Goal: Transaction & Acquisition: Book appointment/travel/reservation

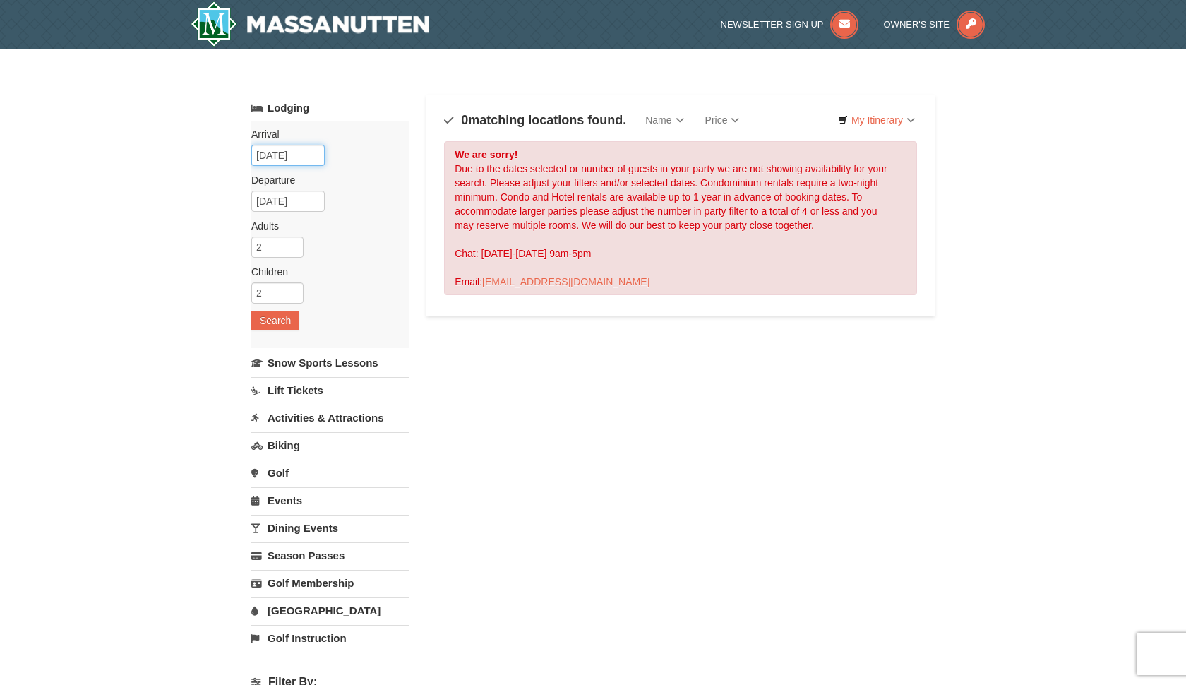
click at [284, 152] on input "[DATE]" at bounding box center [287, 155] width 73 height 21
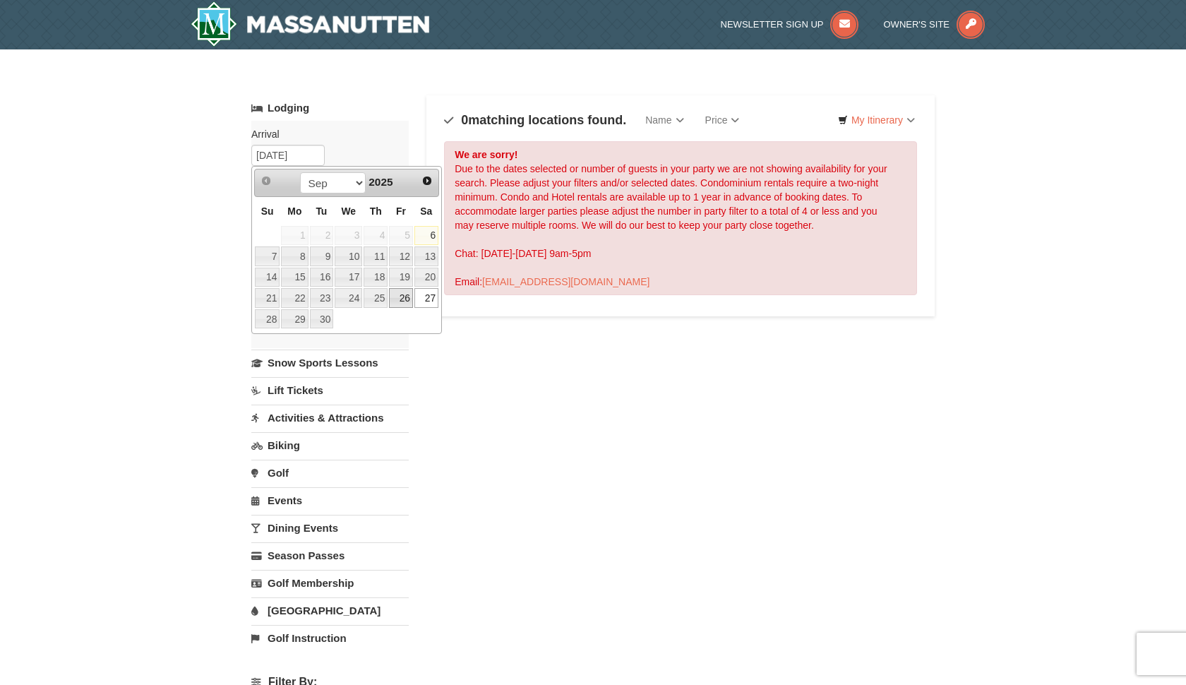
click at [403, 303] on link "26" at bounding box center [401, 298] width 24 height 20
type input "09/26/2025"
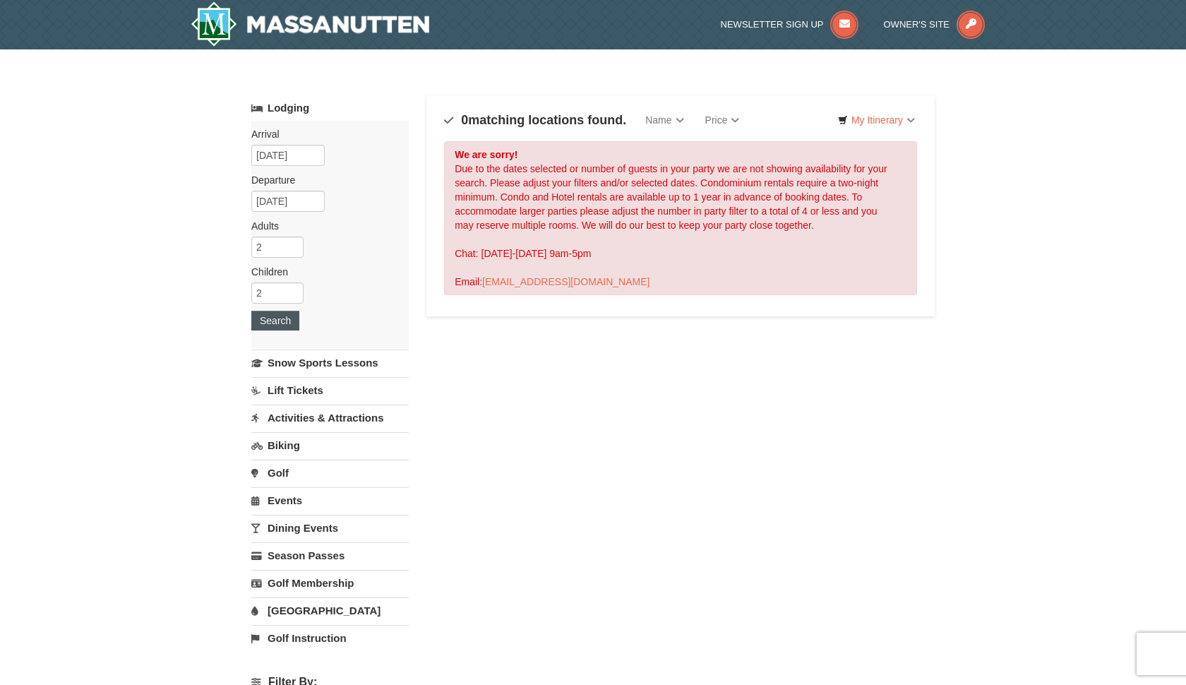
click at [279, 311] on button "Search" at bounding box center [275, 321] width 48 height 20
click at [279, 323] on button "Search" at bounding box center [275, 321] width 48 height 20
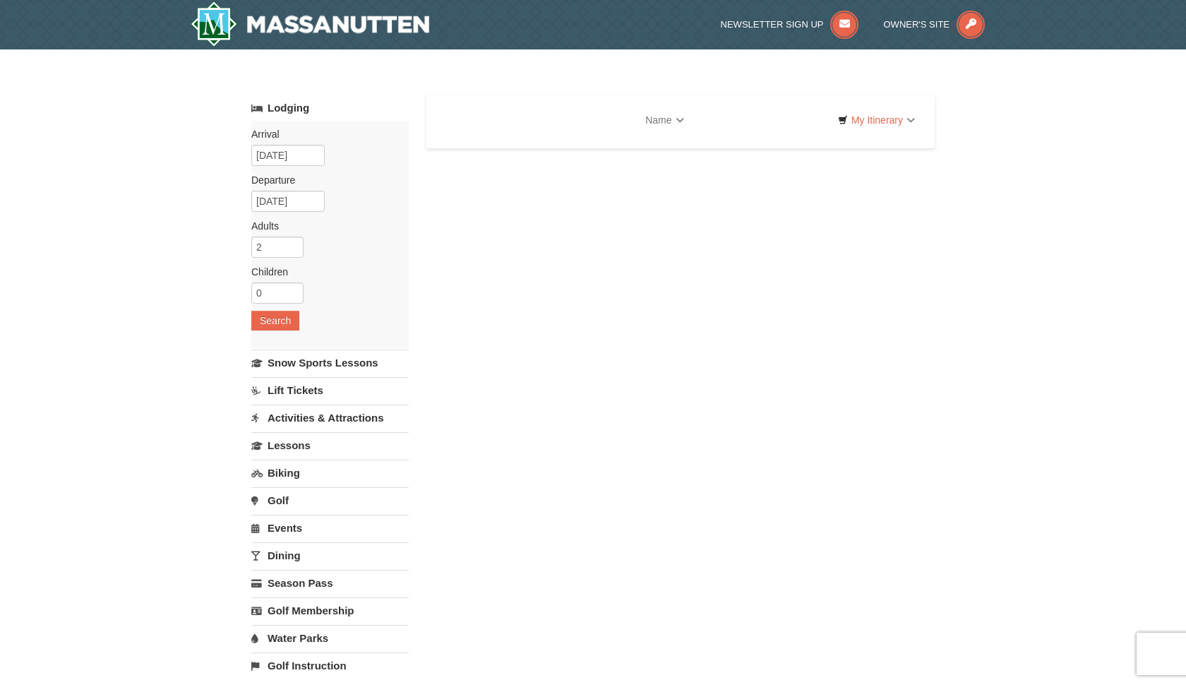
select select "9"
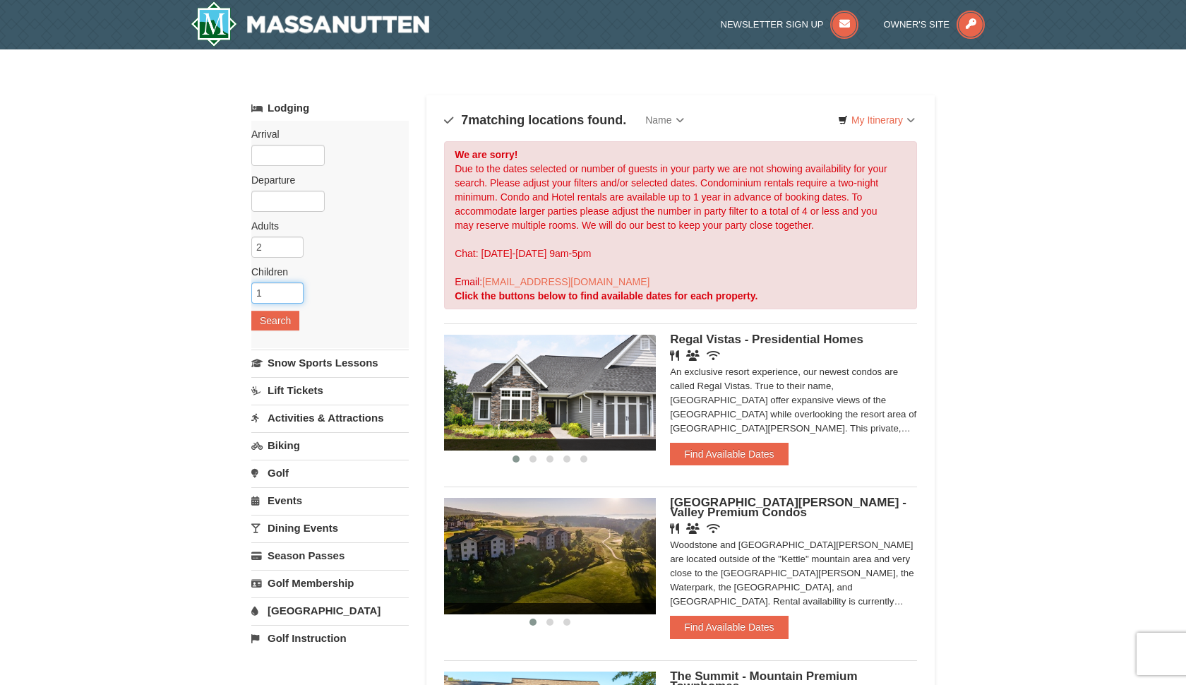
click at [295, 291] on input "1" at bounding box center [277, 292] width 52 height 21
type input "2"
click at [295, 291] on input "2" at bounding box center [277, 292] width 52 height 21
click at [266, 149] on input "text" at bounding box center [287, 155] width 73 height 21
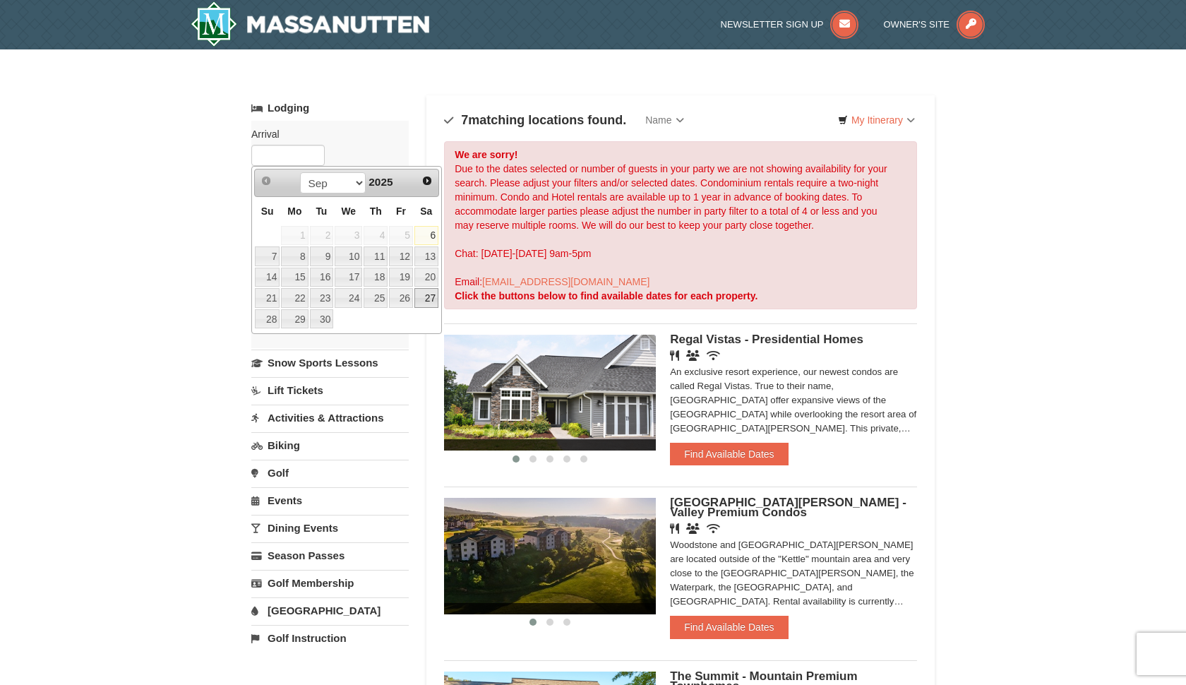
click at [423, 299] on link "27" at bounding box center [426, 298] width 24 height 20
type input "09/27/2025"
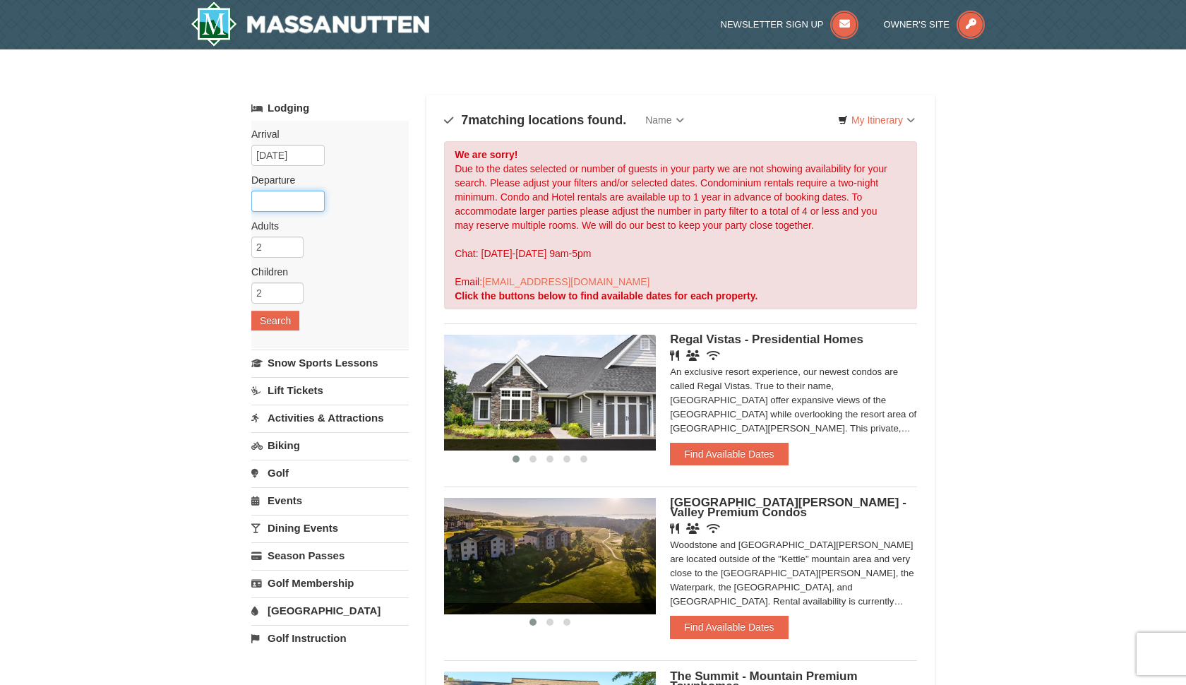
click at [282, 196] on input "text" at bounding box center [287, 201] width 73 height 21
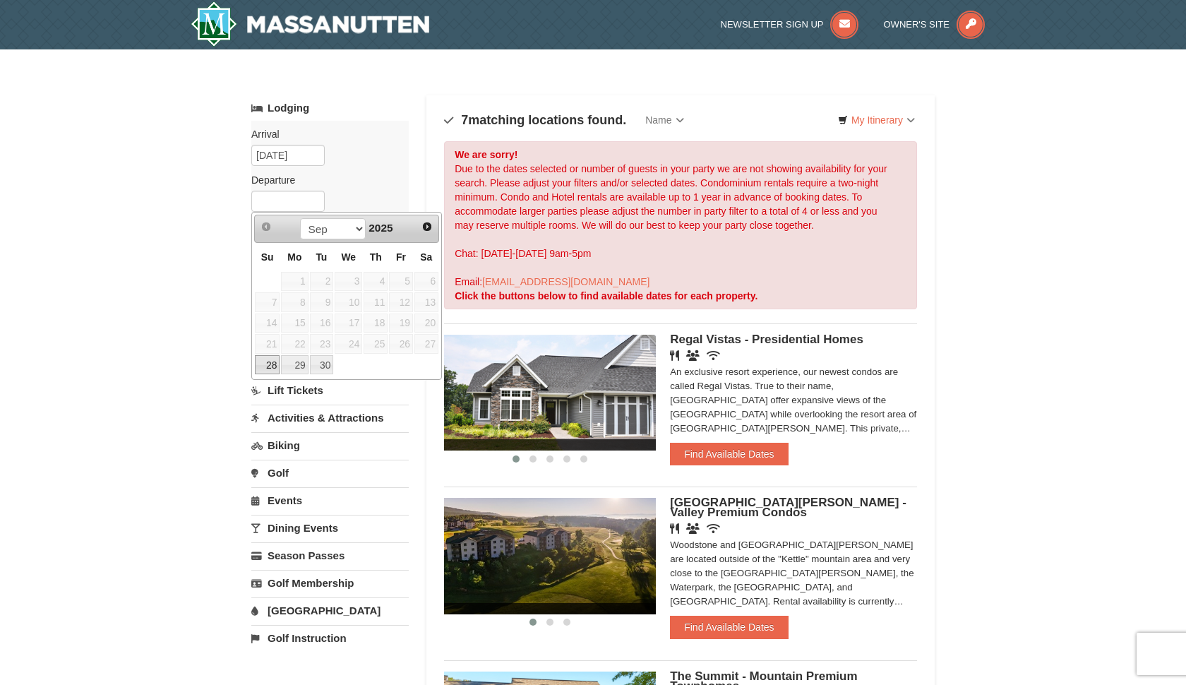
click at [272, 361] on link "28" at bounding box center [267, 365] width 25 height 20
type input "09/28/2025"
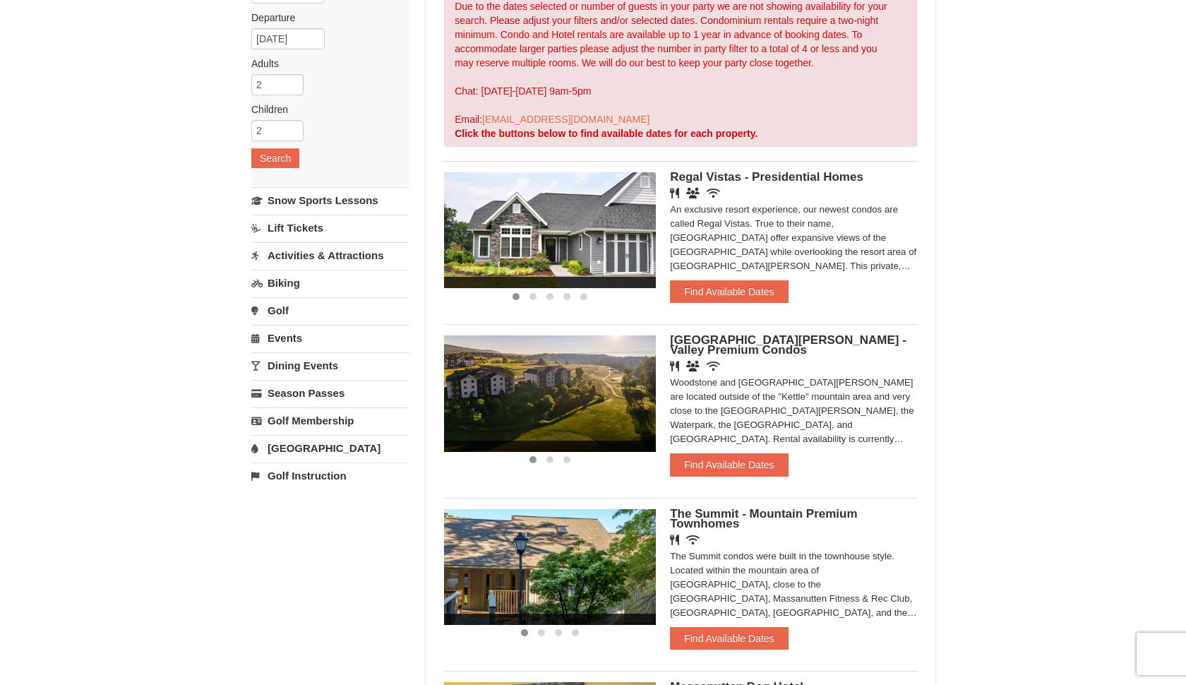
scroll to position [162, 0]
click at [277, 162] on button "Search" at bounding box center [275, 158] width 48 height 20
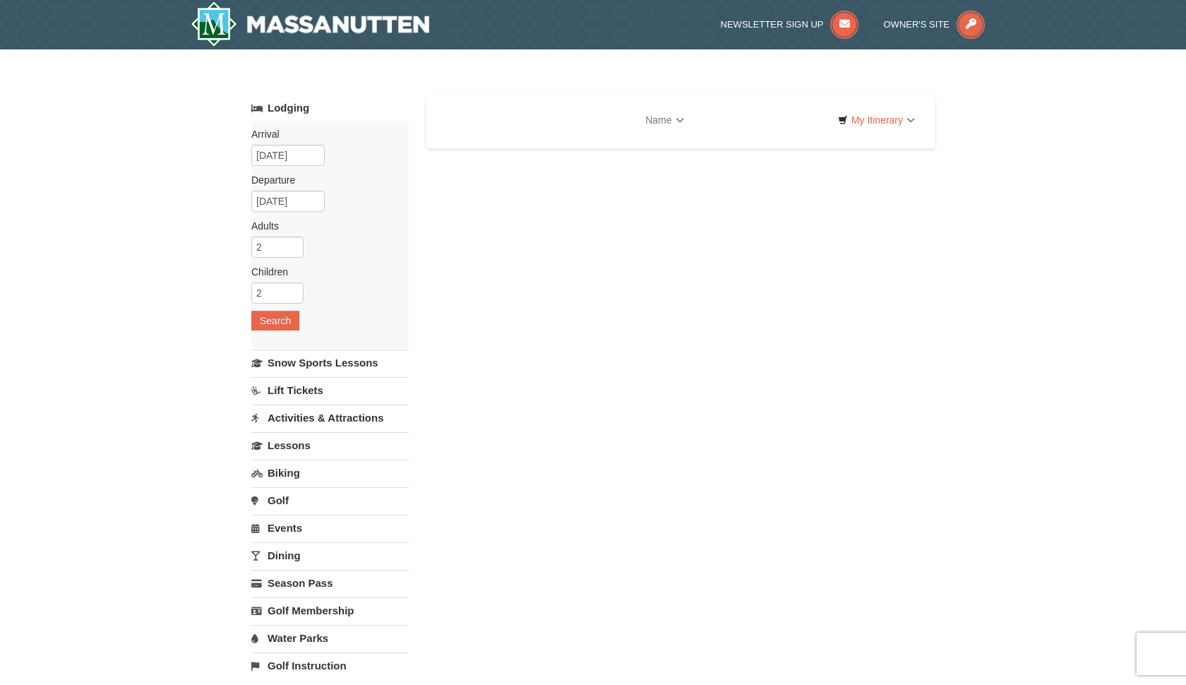
select select "9"
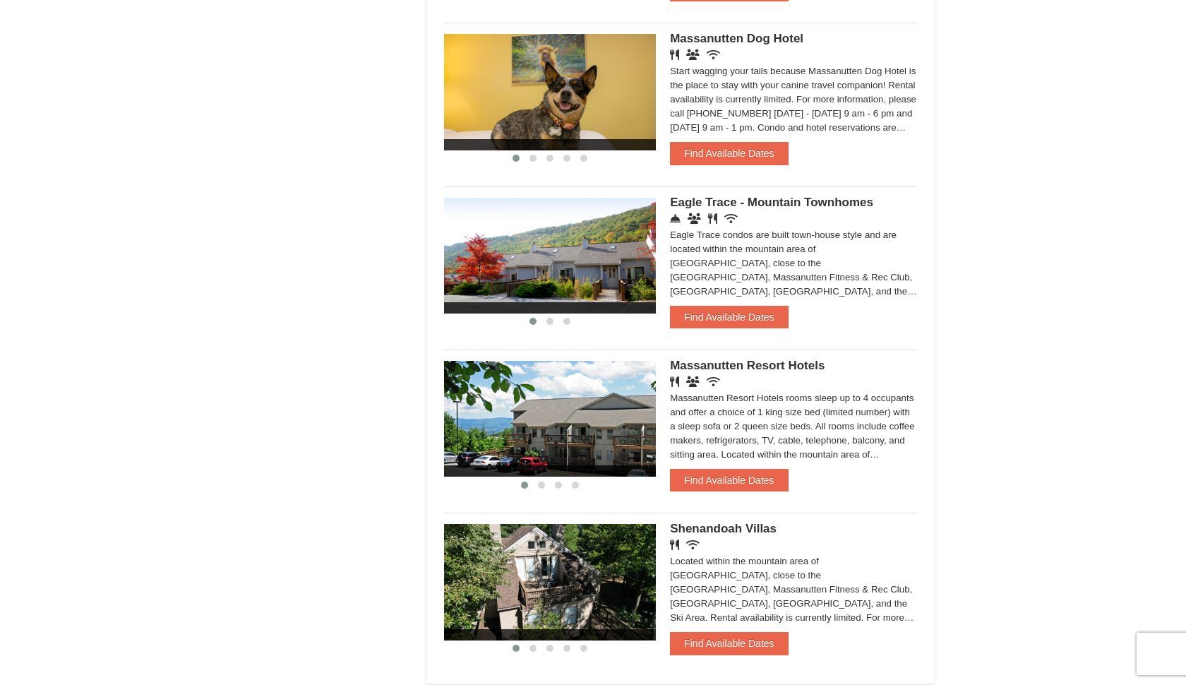
scroll to position [1015, 0]
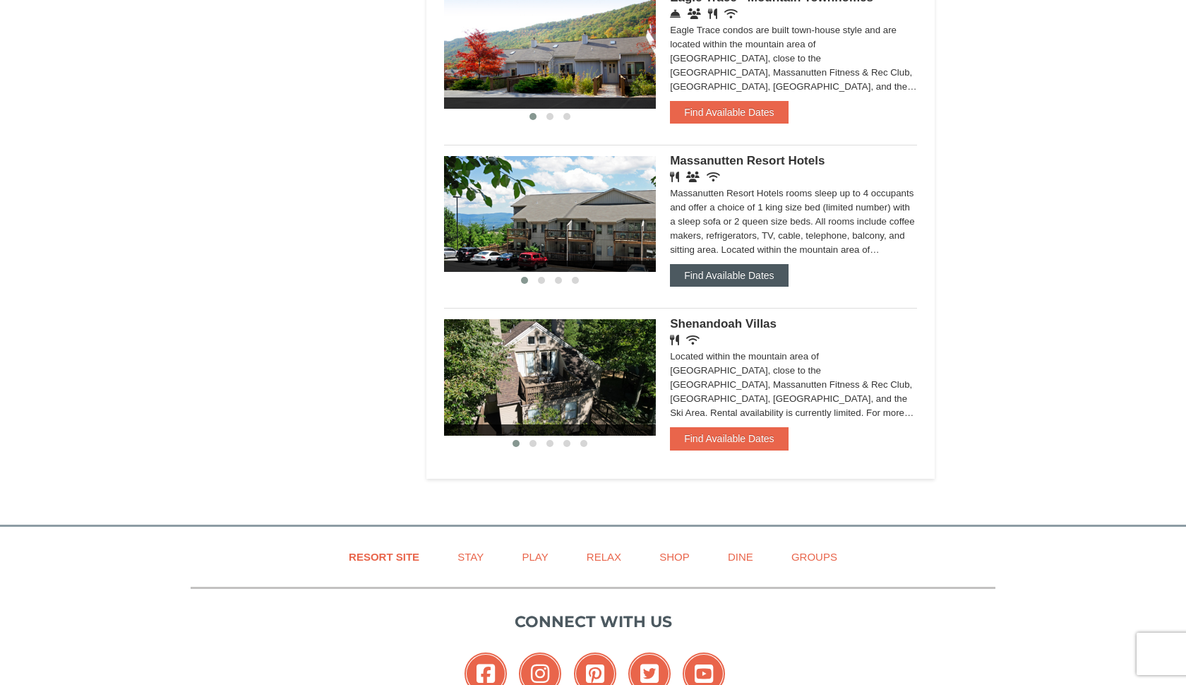
click at [695, 272] on button "Find Available Dates" at bounding box center [729, 275] width 118 height 23
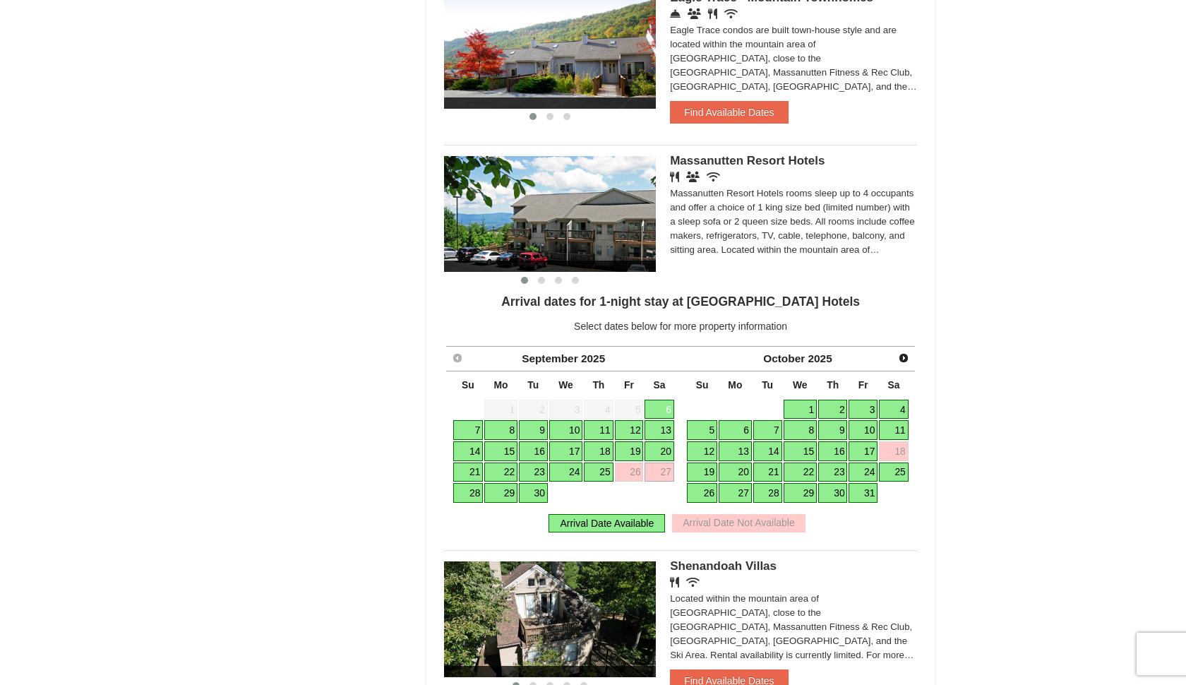
click at [669, 471] on link "27" at bounding box center [658, 472] width 29 height 20
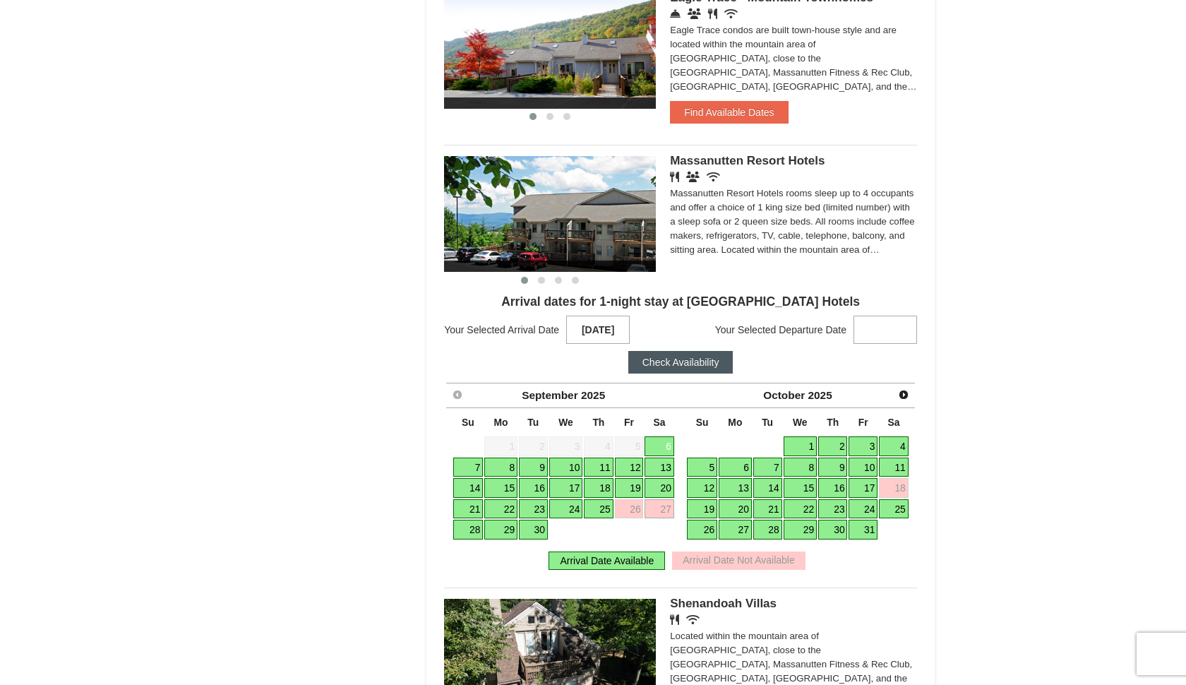
click at [663, 464] on link "13" at bounding box center [658, 467] width 29 height 20
click at [663, 460] on link "13" at bounding box center [658, 467] width 29 height 20
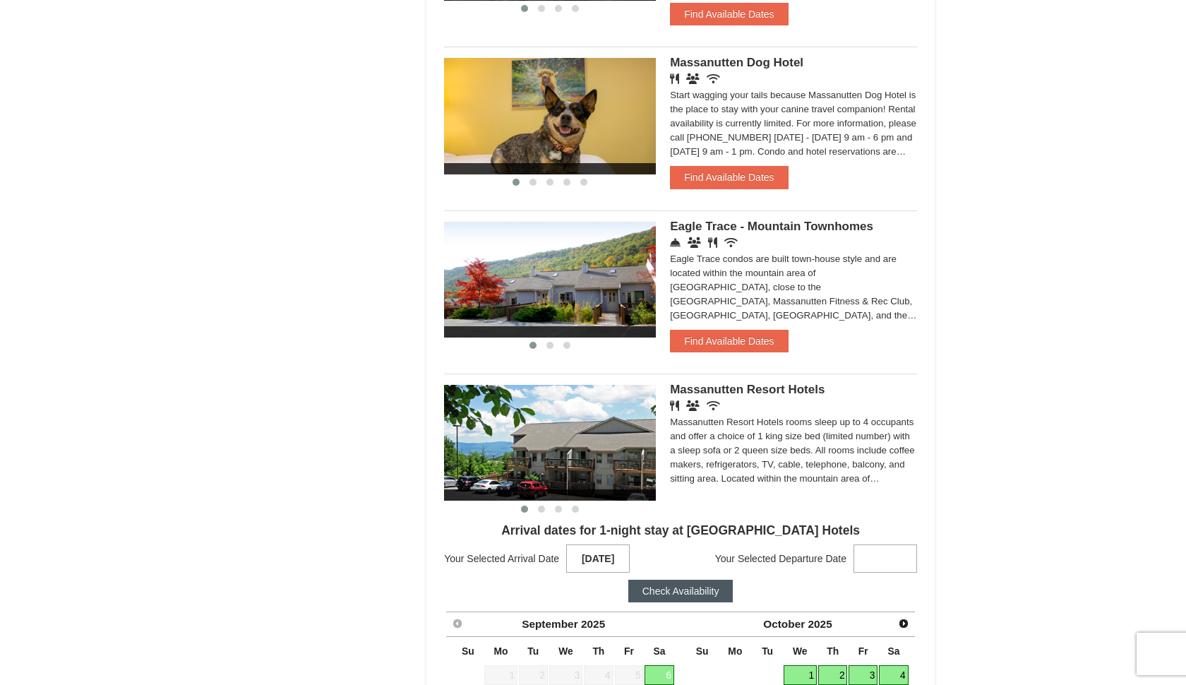
scroll to position [785, 0]
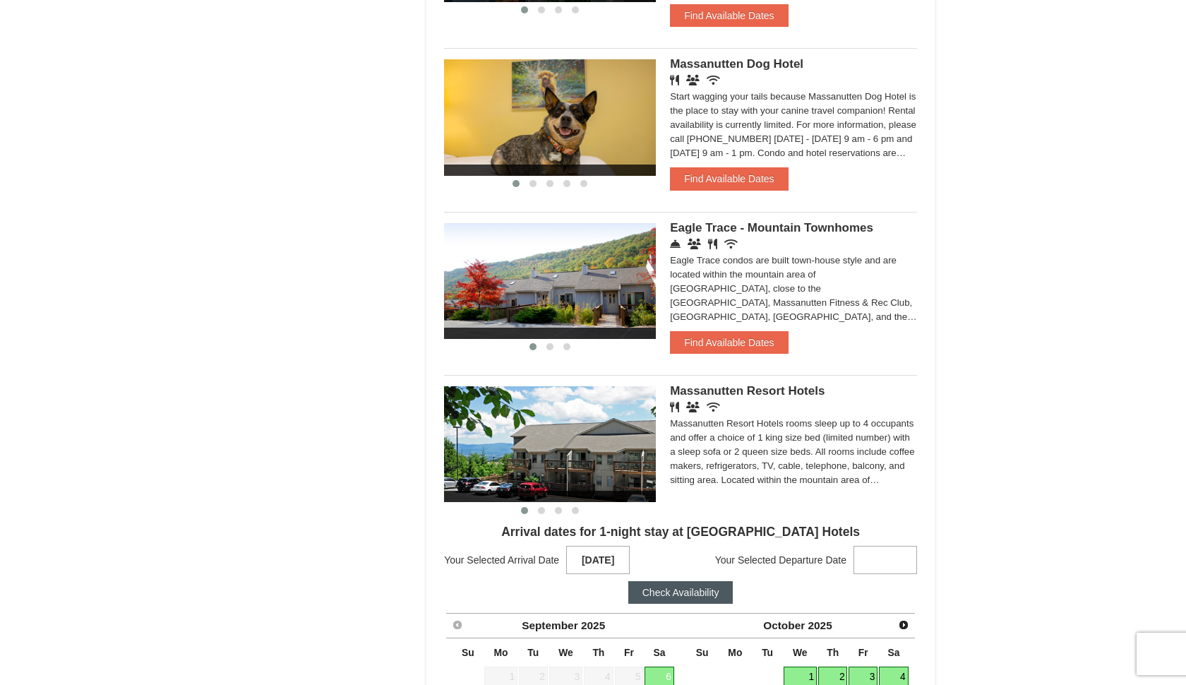
click at [884, 567] on strong at bounding box center [885, 560] width 64 height 28
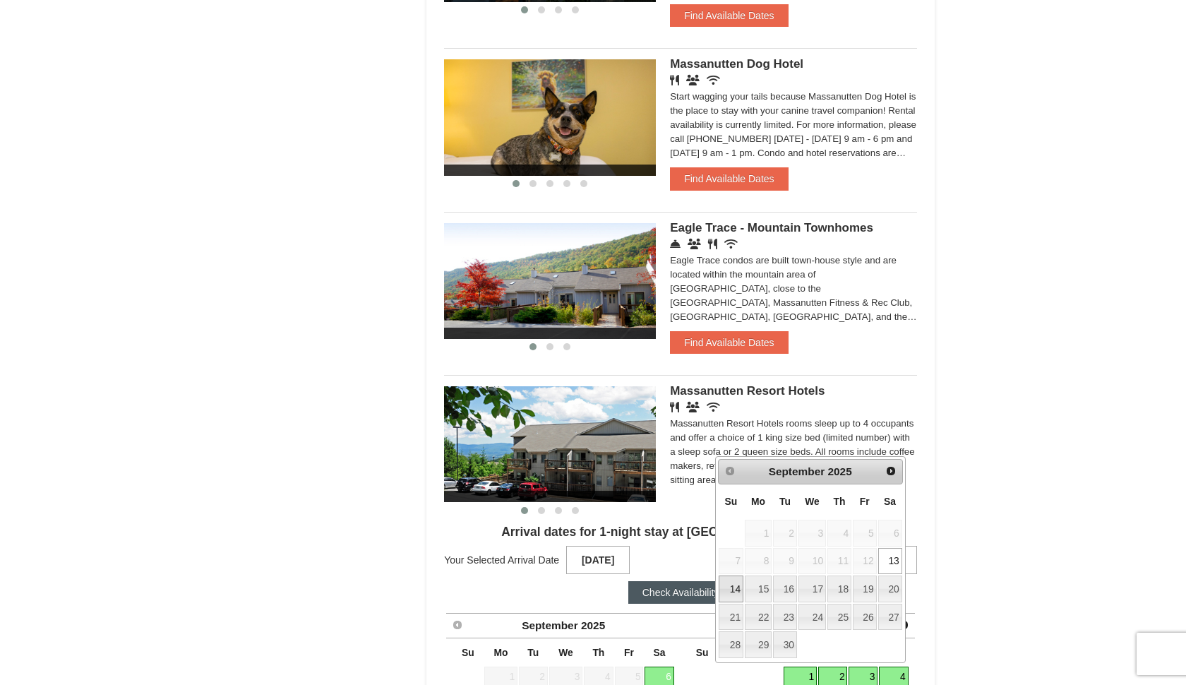
click at [733, 584] on link "14" at bounding box center [731, 588] width 25 height 27
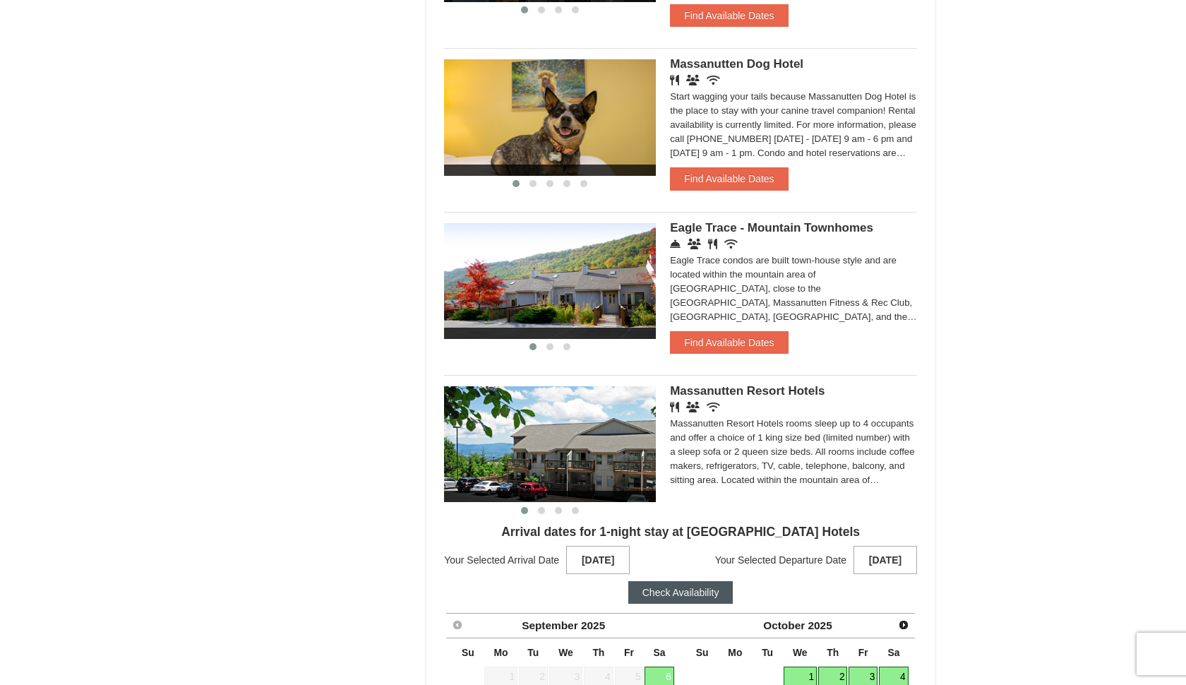
click at [699, 587] on button "Check Availability" at bounding box center [680, 592] width 105 height 23
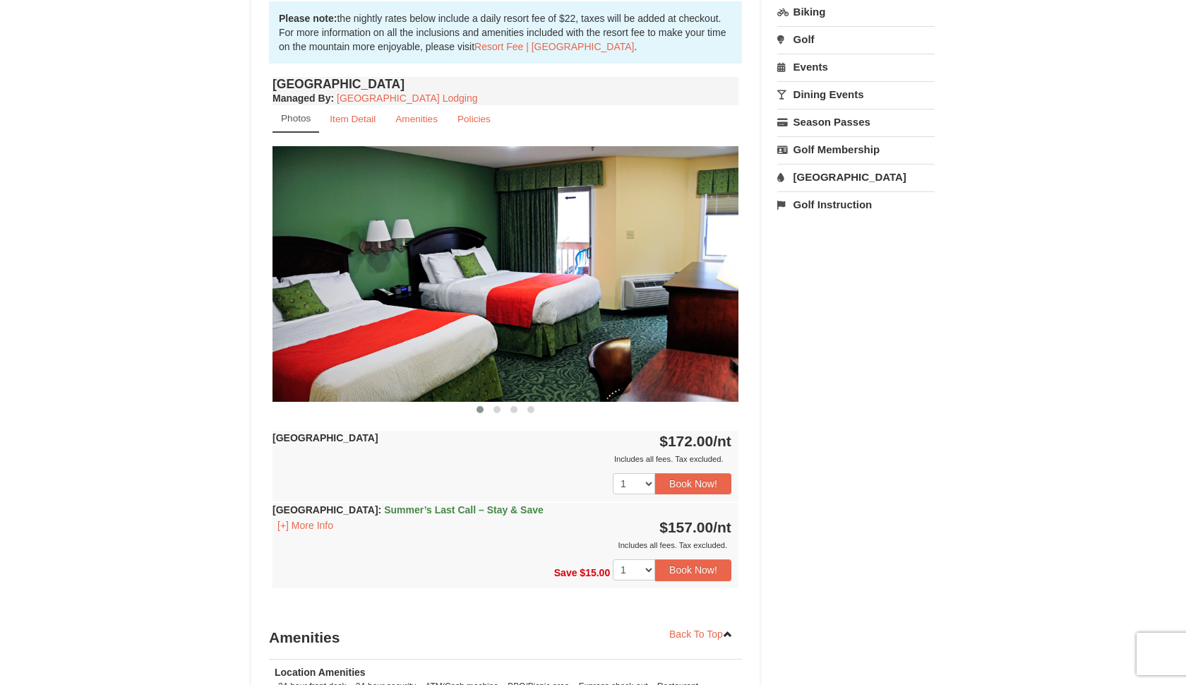
scroll to position [586, 0]
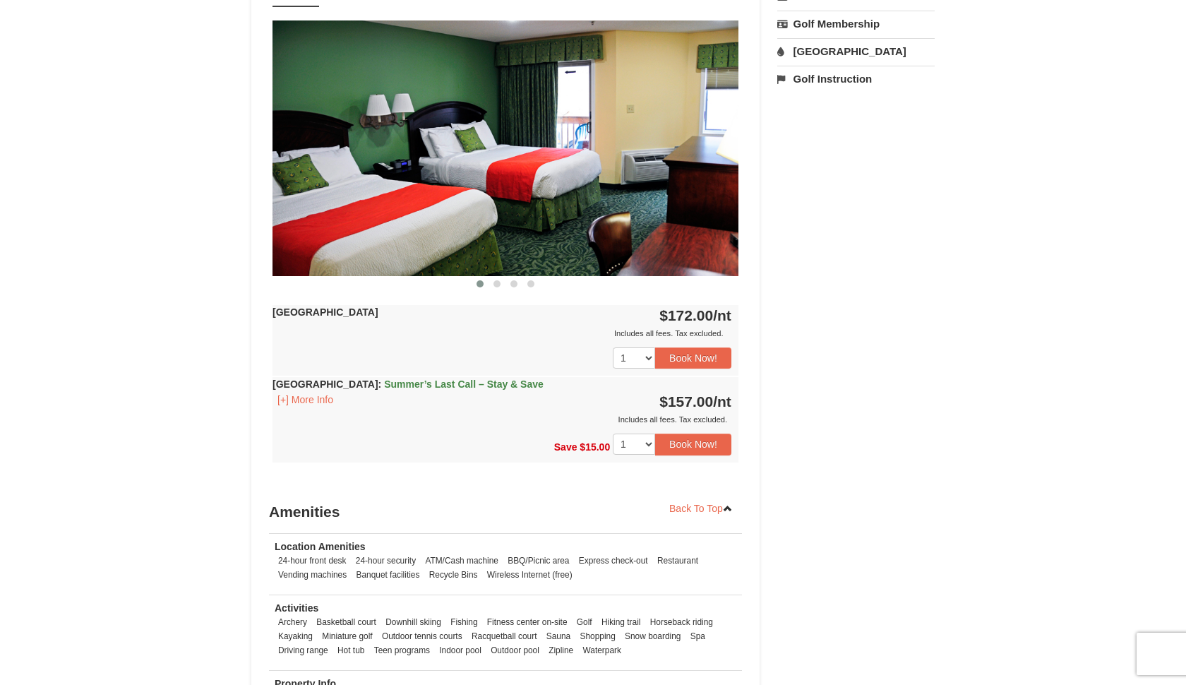
click at [523, 385] on span "Summer’s Last Call – Stay & Save" at bounding box center [464, 383] width 160 height 11
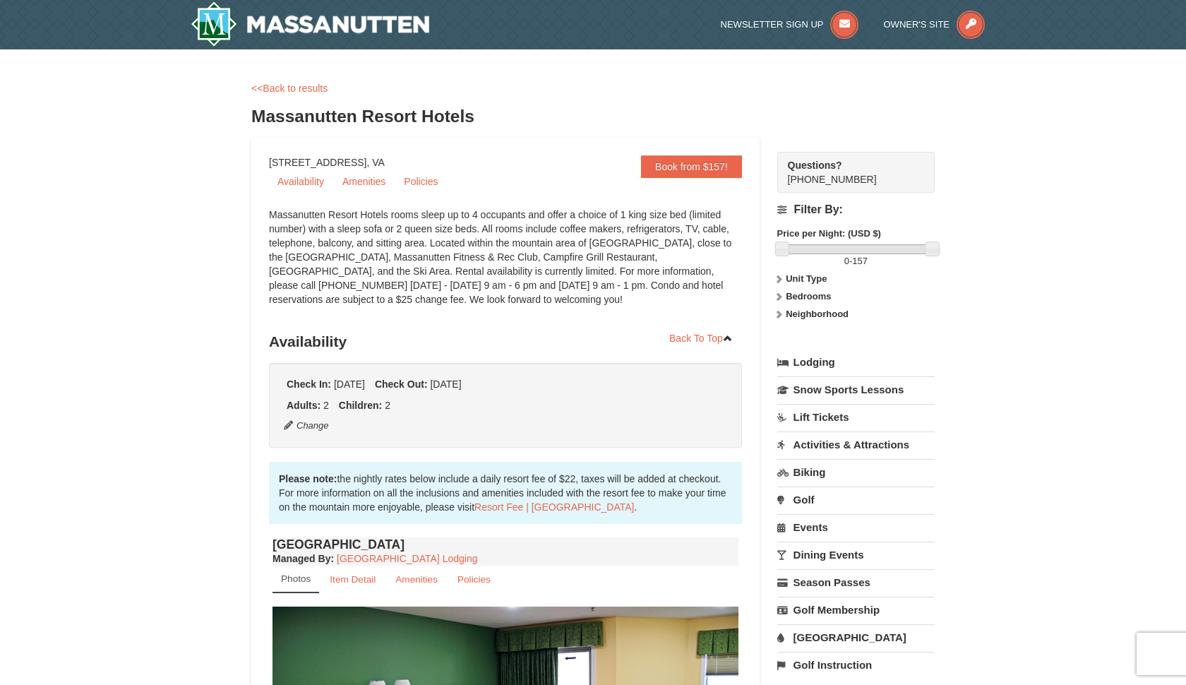
scroll to position [0, 0]
click at [306, 86] on link "<<Back to results" at bounding box center [289, 88] width 76 height 11
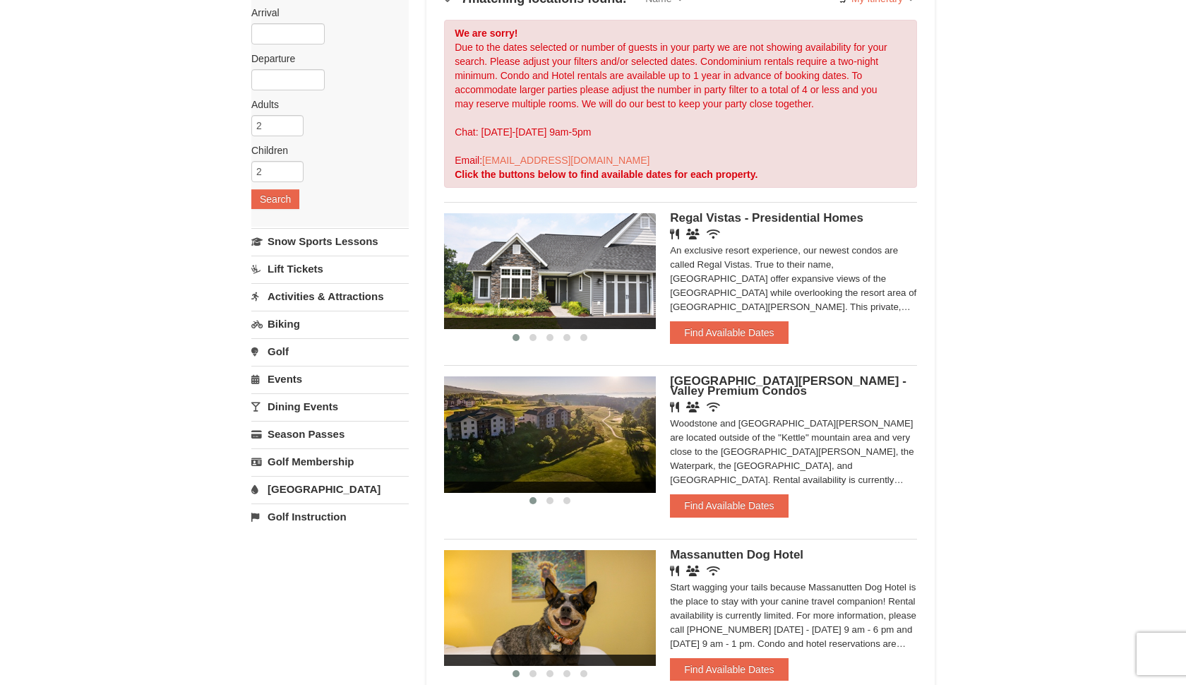
scroll to position [30, 0]
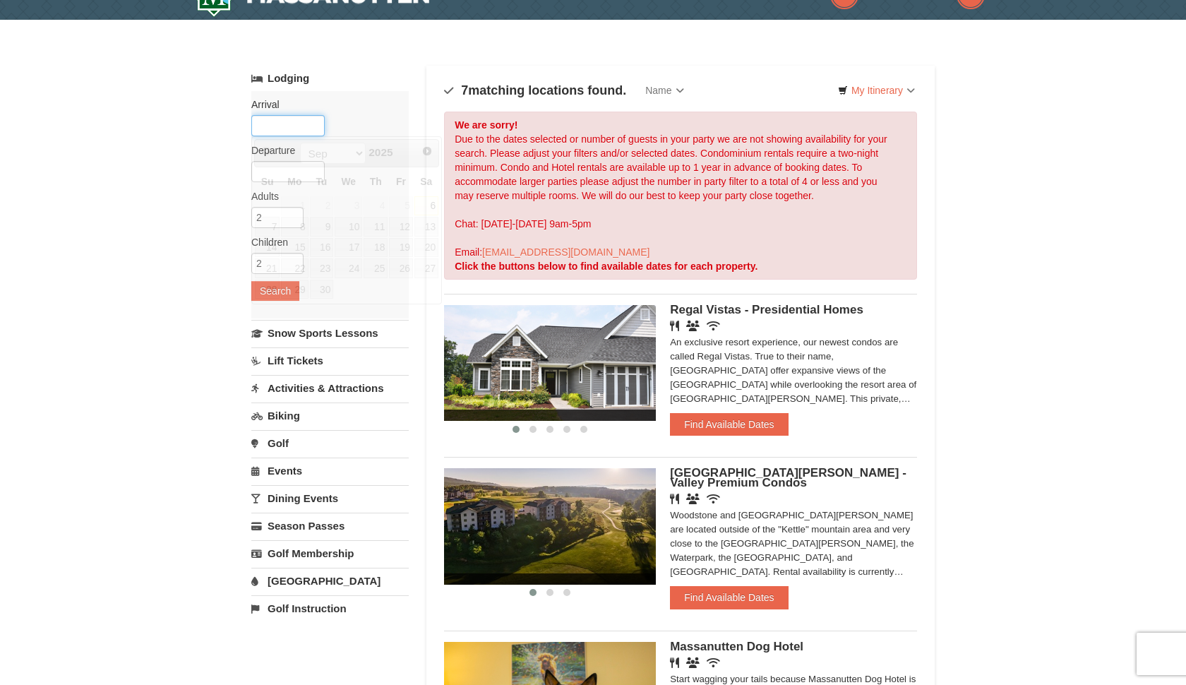
click at [278, 118] on input "text" at bounding box center [287, 125] width 73 height 21
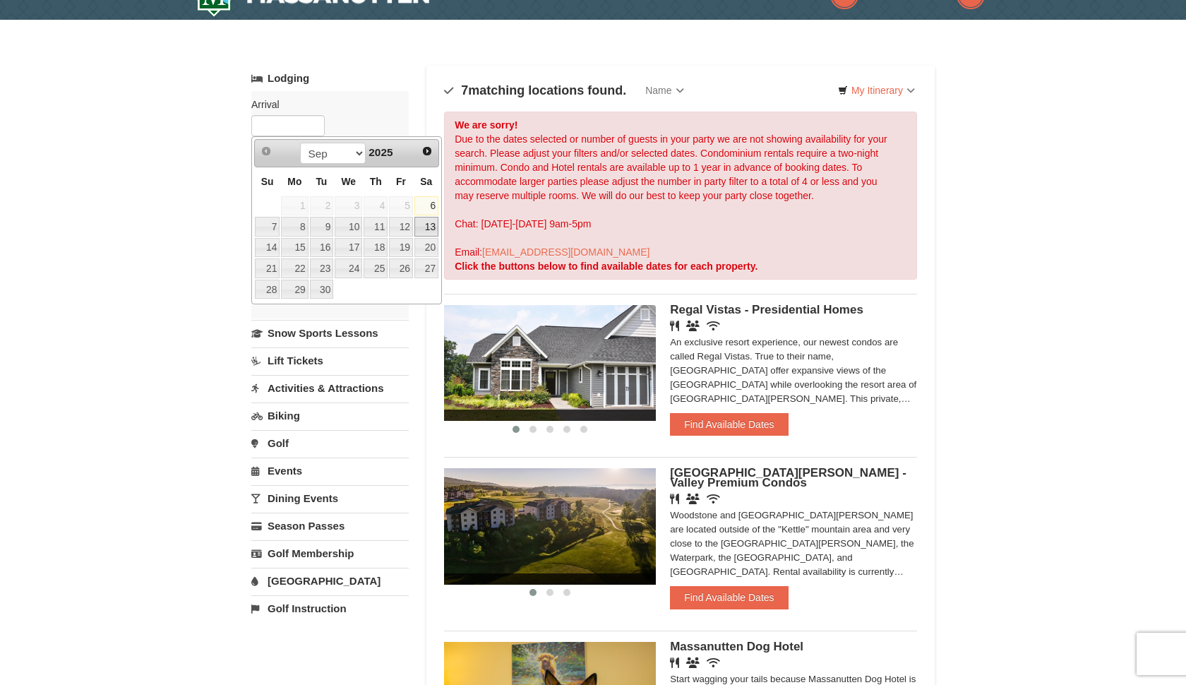
click at [425, 230] on link "13" at bounding box center [426, 227] width 24 height 20
type input "[DATE]"
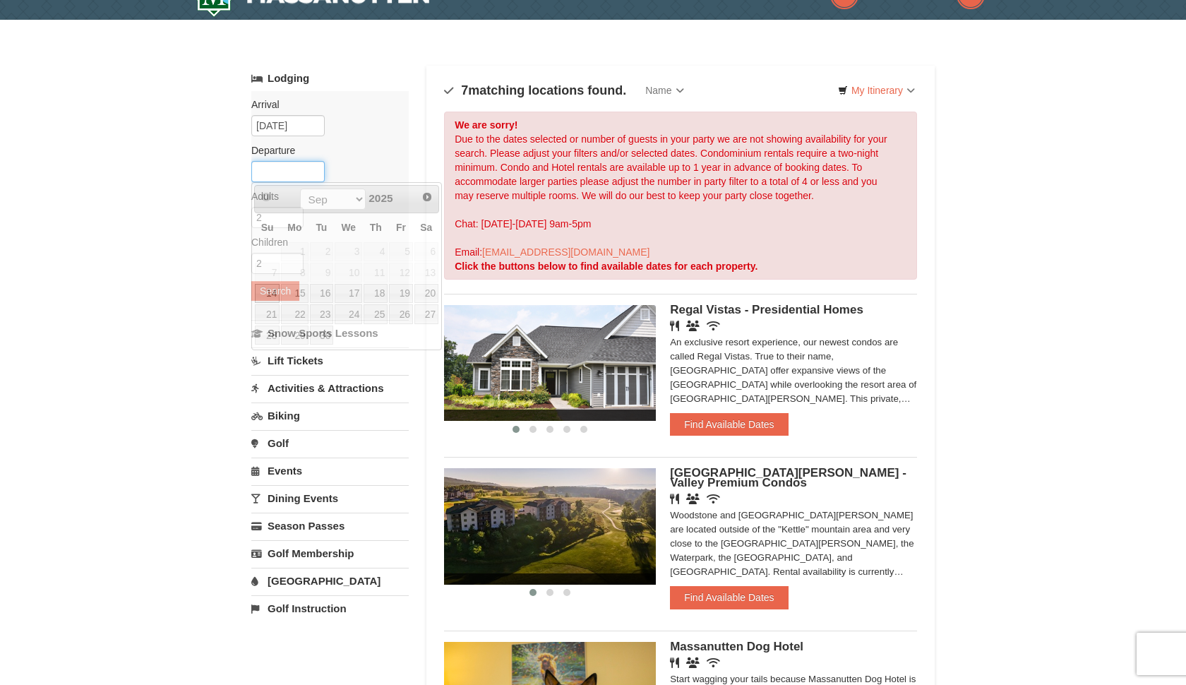
click at [286, 170] on input "text" at bounding box center [287, 171] width 73 height 21
click at [267, 303] on td "14" at bounding box center [267, 293] width 26 height 21
type input "[DATE]"
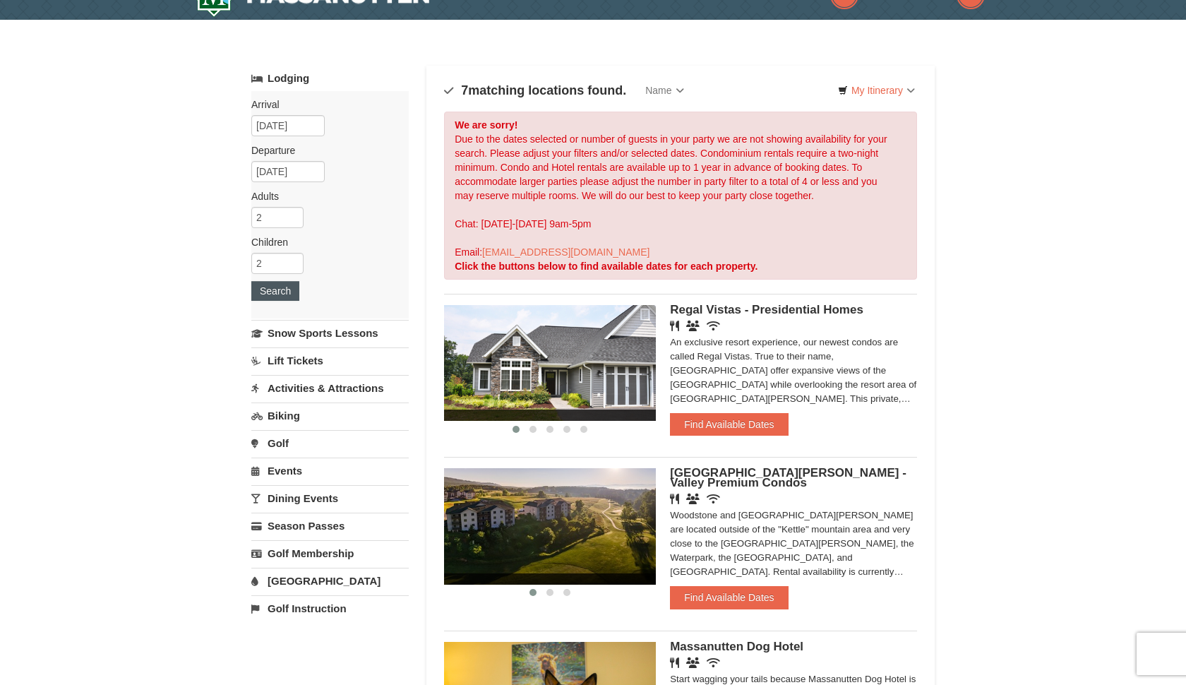
click at [278, 291] on button "Search" at bounding box center [275, 291] width 48 height 20
click at [699, 399] on div "An exclusive resort experience, our newest condos are called Regal Vistas. True…" at bounding box center [793, 370] width 247 height 71
click at [699, 392] on div "An exclusive resort experience, our newest condos are called Regal Vistas. True…" at bounding box center [793, 370] width 247 height 71
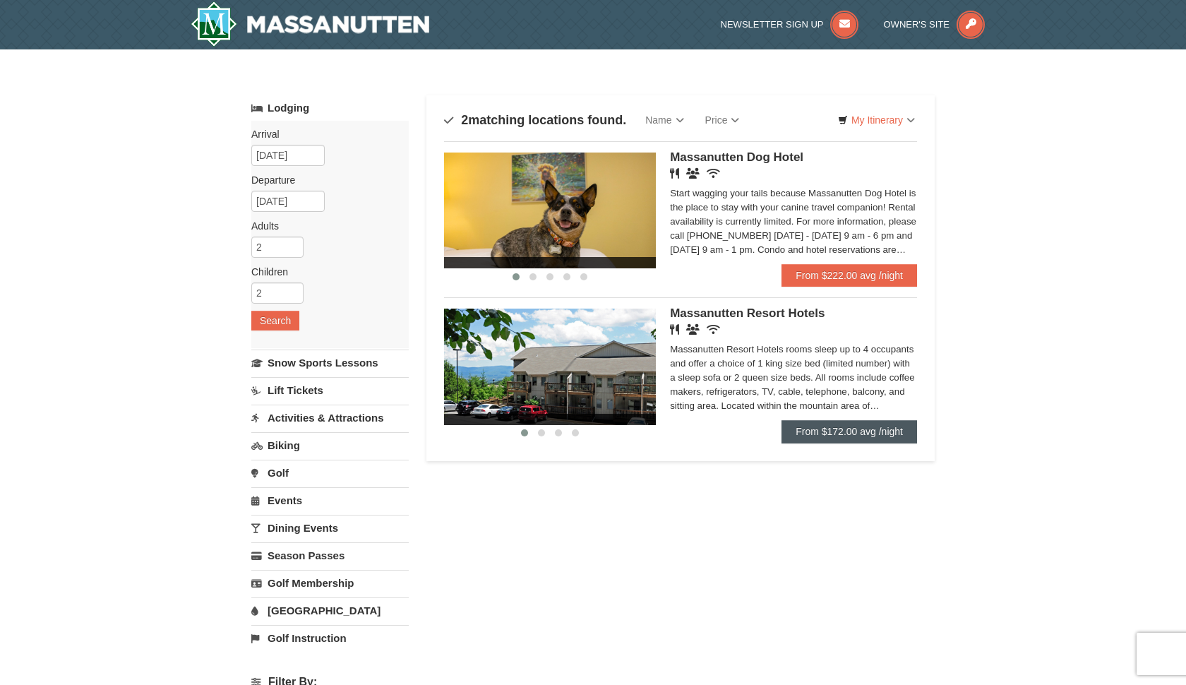
click at [800, 437] on link "From $172.00 avg /night" at bounding box center [849, 431] width 136 height 23
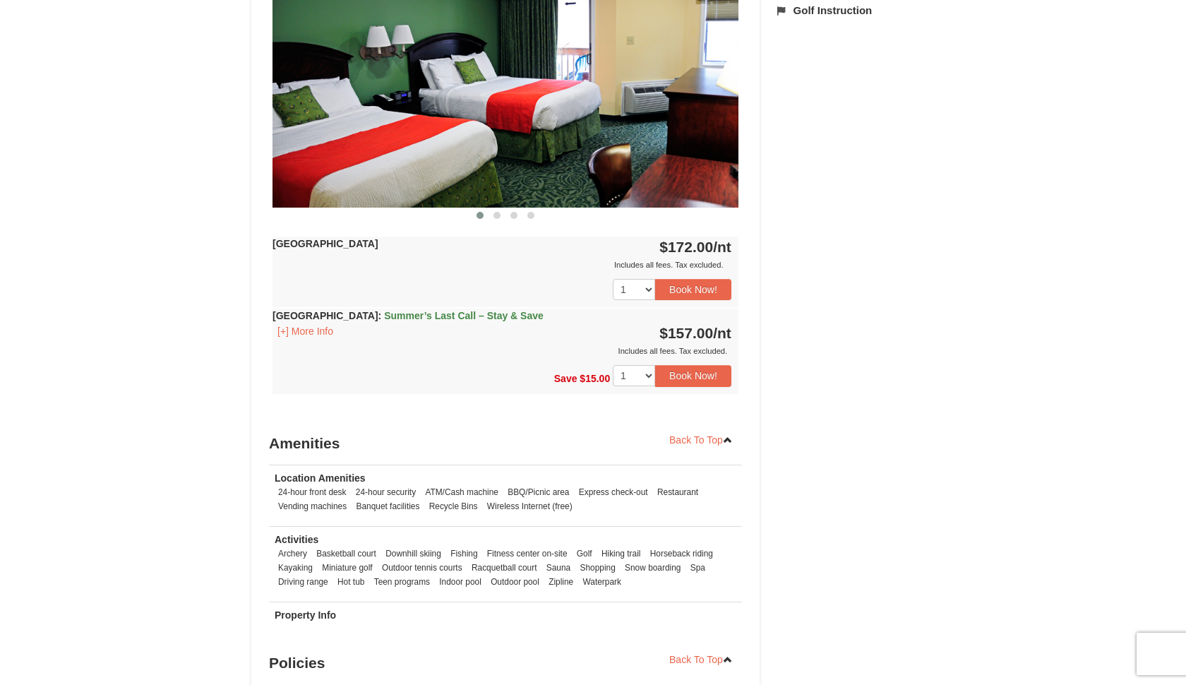
scroll to position [656, 0]
